Goal: Task Accomplishment & Management: Use online tool/utility

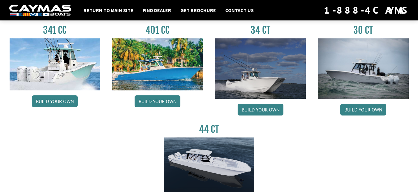
scroll to position [304, 0]
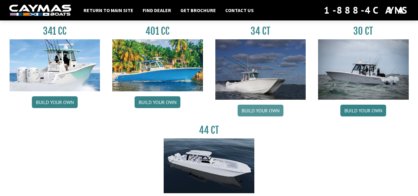
click at [269, 111] on link "Build your own" at bounding box center [261, 111] width 46 height 12
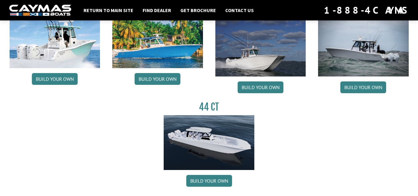
scroll to position [313, 0]
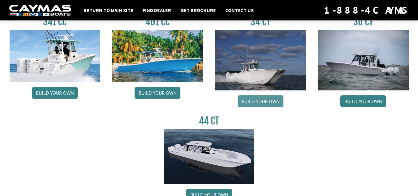
click at [250, 104] on link "Build your own" at bounding box center [261, 101] width 46 height 12
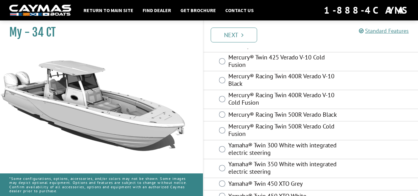
scroll to position [134, 0]
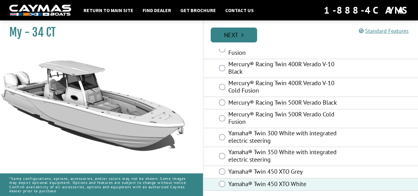
click at [235, 37] on link "Next" at bounding box center [234, 35] width 46 height 15
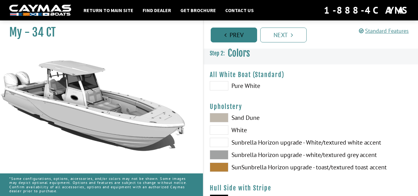
scroll to position [0, 0]
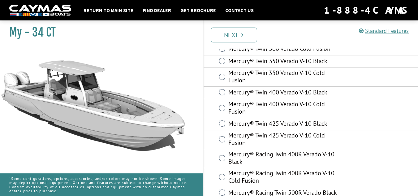
scroll to position [134, 0]
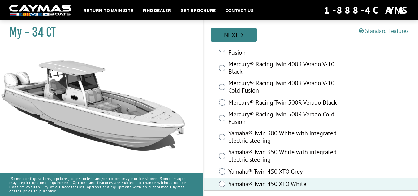
click at [236, 34] on link "Next" at bounding box center [234, 35] width 46 height 15
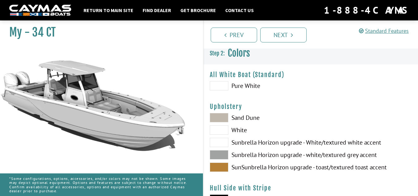
scroll to position [0, 0]
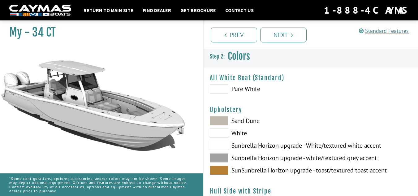
click at [222, 89] on span at bounding box center [219, 88] width 19 height 9
click at [221, 121] on span at bounding box center [219, 120] width 19 height 9
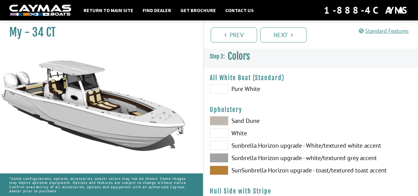
click at [221, 130] on span at bounding box center [219, 133] width 19 height 9
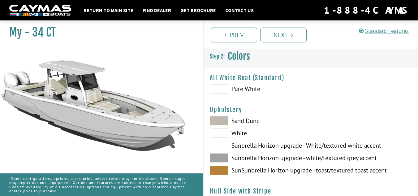
click at [216, 118] on span at bounding box center [219, 120] width 19 height 9
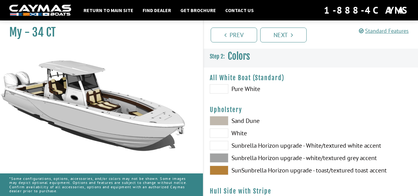
click at [216, 134] on span at bounding box center [219, 133] width 19 height 9
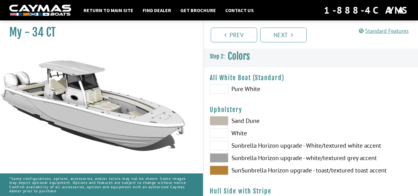
click at [219, 145] on span at bounding box center [219, 145] width 19 height 9
click at [220, 157] on span at bounding box center [219, 157] width 19 height 9
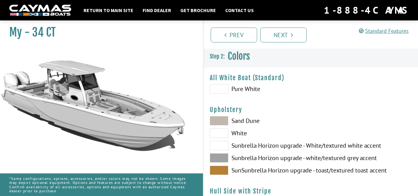
click at [222, 169] on span at bounding box center [219, 170] width 19 height 9
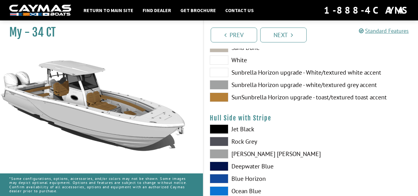
scroll to position [92, 0]
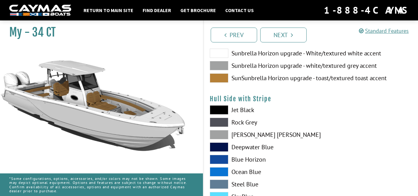
click at [215, 109] on span at bounding box center [219, 109] width 19 height 9
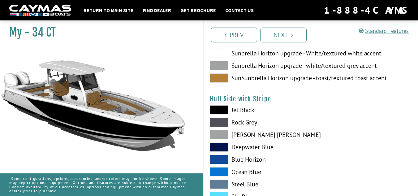
click at [216, 121] on span at bounding box center [219, 122] width 19 height 9
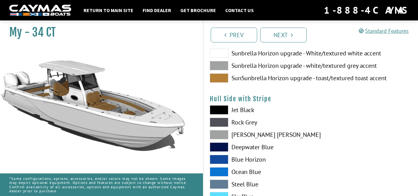
click at [218, 134] on span at bounding box center [219, 134] width 19 height 9
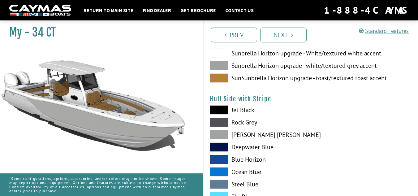
click at [219, 143] on span at bounding box center [219, 146] width 19 height 9
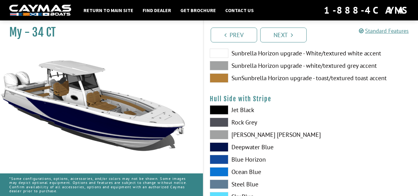
click at [220, 155] on span at bounding box center [219, 159] width 19 height 9
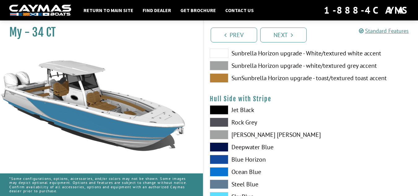
click at [217, 104] on div "Hull Side with Stripe Please select color. Jet Black Rock Grey Dove Gray Deepwa…" at bounding box center [311, 168] width 203 height 146
click at [217, 107] on span at bounding box center [219, 109] width 19 height 9
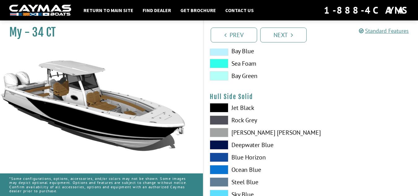
scroll to position [257, 0]
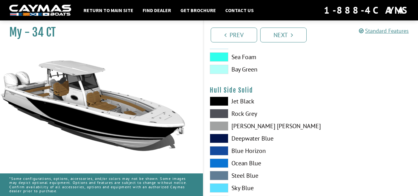
click at [217, 104] on span at bounding box center [219, 101] width 19 height 9
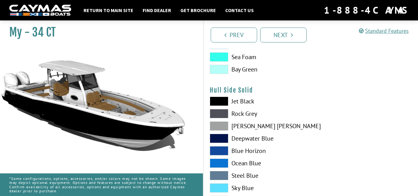
click at [216, 102] on span at bounding box center [219, 101] width 19 height 9
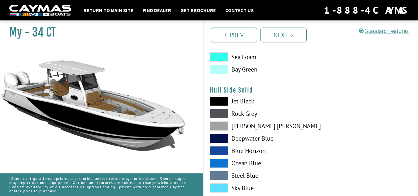
click at [217, 107] on div "Jet Black Rock Grey Dove Gray Deepwater Blue Blue Horizon Ocean Blue" at bounding box center [257, 165] width 107 height 136
click at [218, 112] on span at bounding box center [219, 113] width 19 height 9
click at [221, 129] on span at bounding box center [219, 125] width 19 height 9
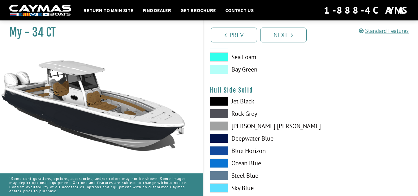
click at [217, 111] on span at bounding box center [219, 113] width 19 height 9
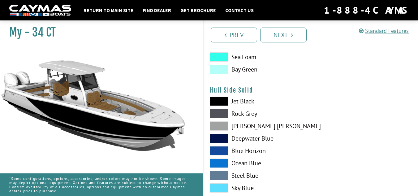
click at [218, 99] on span at bounding box center [219, 101] width 19 height 9
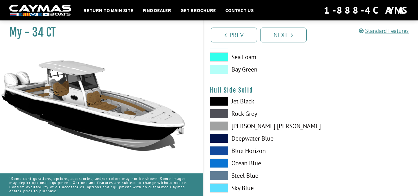
click at [216, 115] on span at bounding box center [219, 113] width 19 height 9
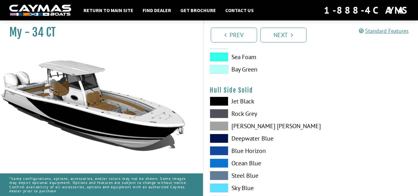
click at [216, 115] on span at bounding box center [219, 113] width 19 height 9
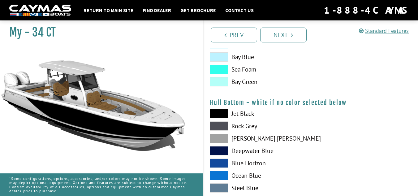
scroll to position [402, 0]
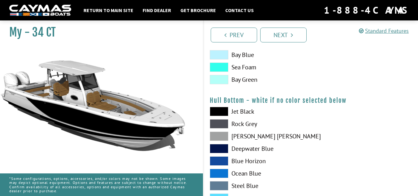
click at [218, 125] on span at bounding box center [219, 123] width 19 height 9
click at [217, 135] on span at bounding box center [219, 136] width 19 height 9
click at [218, 138] on span at bounding box center [219, 136] width 19 height 9
click at [215, 110] on span at bounding box center [219, 111] width 19 height 9
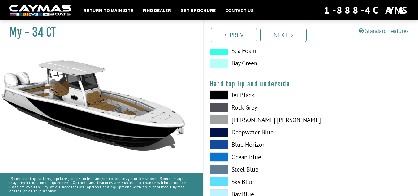
scroll to position [575, 0]
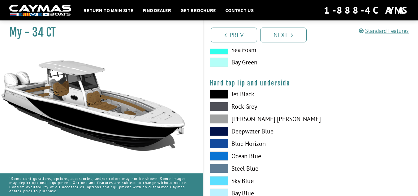
click at [218, 97] on span at bounding box center [219, 94] width 19 height 9
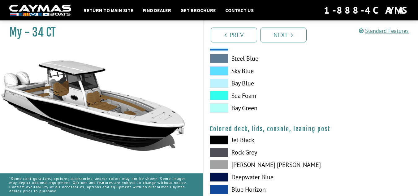
scroll to position [686, 0]
click at [220, 137] on span at bounding box center [219, 139] width 19 height 9
click at [220, 153] on span at bounding box center [219, 151] width 19 height 9
click at [218, 137] on span at bounding box center [219, 139] width 19 height 9
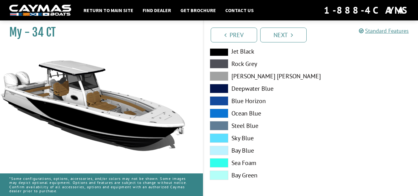
scroll to position [776, 0]
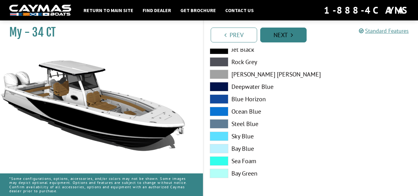
click at [282, 37] on link "Next" at bounding box center [283, 35] width 46 height 15
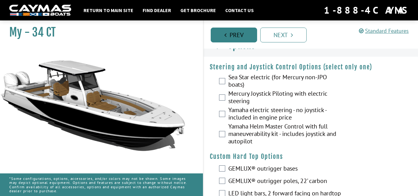
scroll to position [0, 0]
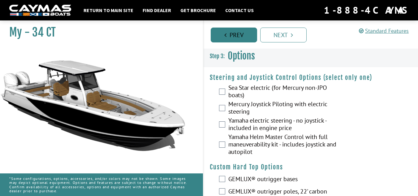
click at [236, 34] on link "Prev" at bounding box center [234, 35] width 46 height 15
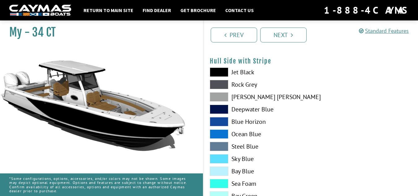
scroll to position [130, 0]
click at [217, 81] on span at bounding box center [219, 84] width 19 height 9
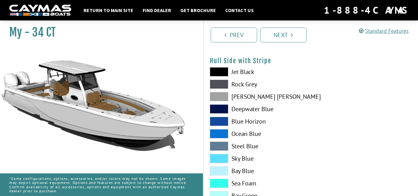
click at [220, 95] on span at bounding box center [219, 96] width 19 height 9
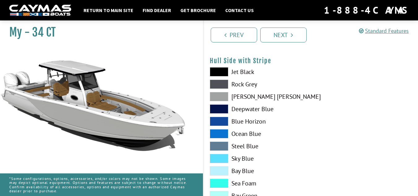
click at [219, 110] on span at bounding box center [219, 108] width 19 height 9
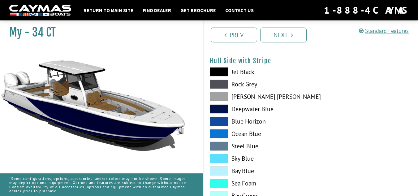
click at [216, 97] on span at bounding box center [219, 96] width 19 height 9
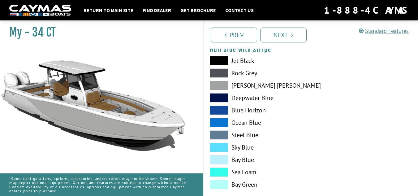
scroll to position [142, 0]
click at [214, 73] on span at bounding box center [219, 72] width 19 height 9
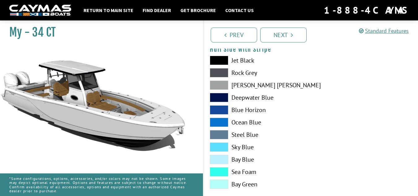
click at [216, 82] on span at bounding box center [219, 85] width 19 height 9
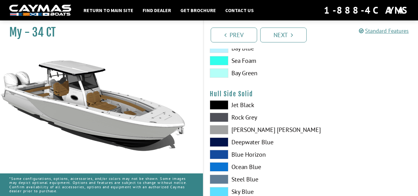
scroll to position [254, 0]
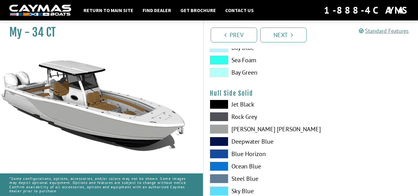
click at [222, 117] on span at bounding box center [219, 116] width 19 height 9
click at [222, 126] on span at bounding box center [219, 129] width 19 height 9
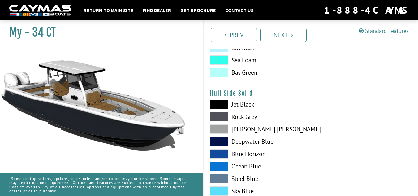
click at [220, 119] on span at bounding box center [219, 116] width 19 height 9
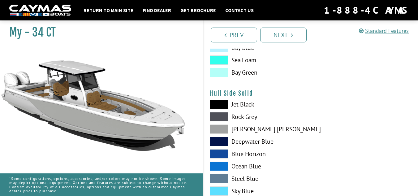
click at [222, 131] on span at bounding box center [219, 129] width 19 height 9
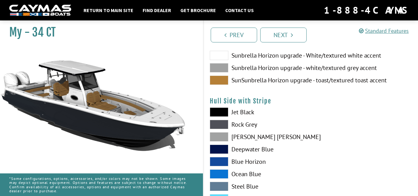
scroll to position [90, 0]
click at [220, 140] on span at bounding box center [219, 136] width 19 height 9
click at [221, 136] on span at bounding box center [219, 136] width 19 height 9
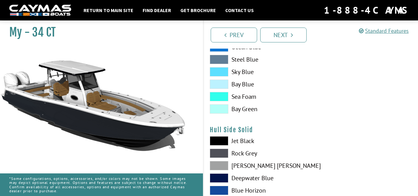
scroll to position [217, 0]
click at [222, 163] on span at bounding box center [219, 165] width 19 height 9
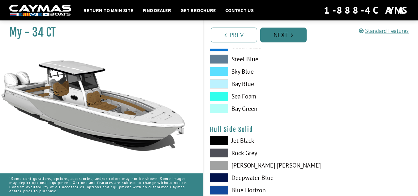
click at [284, 35] on link "Next" at bounding box center [283, 35] width 46 height 15
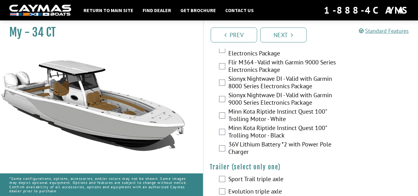
scroll to position [1411, 0]
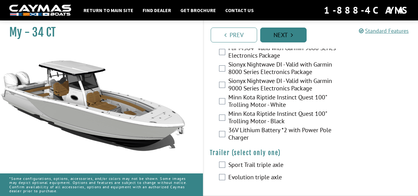
click at [282, 36] on link "Next" at bounding box center [283, 35] width 46 height 15
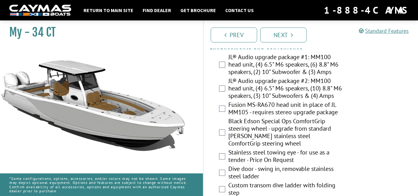
scroll to position [265, 0]
click at [224, 97] on div "JL® Audio upgrade package #2: MM100 head unit, (4) 6.5" M6 speakers, (10) 8.8" …" at bounding box center [311, 89] width 215 height 24
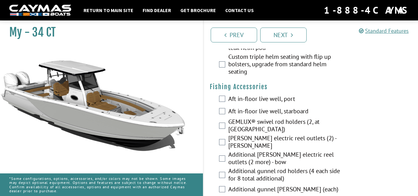
scroll to position [710, 0]
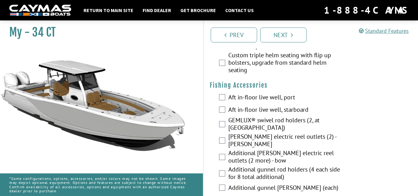
click at [222, 103] on div "Aft in-floor live well, port" at bounding box center [311, 98] width 215 height 12
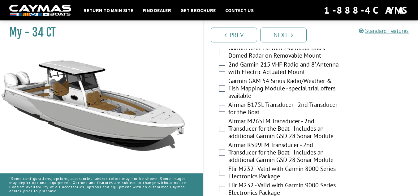
scroll to position [1218, 0]
click at [218, 69] on div "2nd Garmin 215 VHF Radio and 8' Antenna with Electric Actuated Mount" at bounding box center [311, 69] width 215 height 16
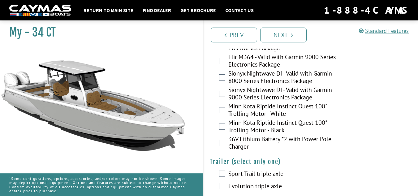
scroll to position [1425, 0]
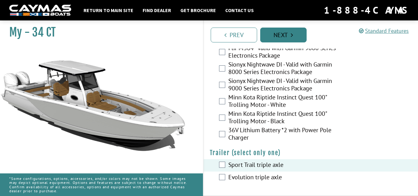
click at [272, 42] on link "Next" at bounding box center [283, 35] width 46 height 15
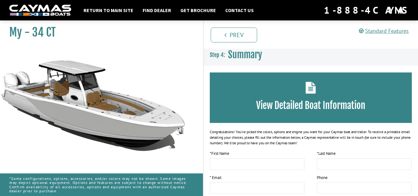
scroll to position [0, 0]
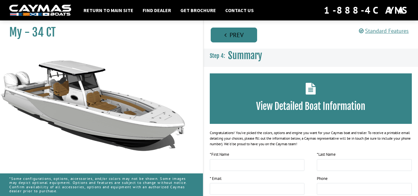
click at [244, 36] on link "Prev" at bounding box center [234, 35] width 46 height 15
